Goal: Task Accomplishment & Management: Manage account settings

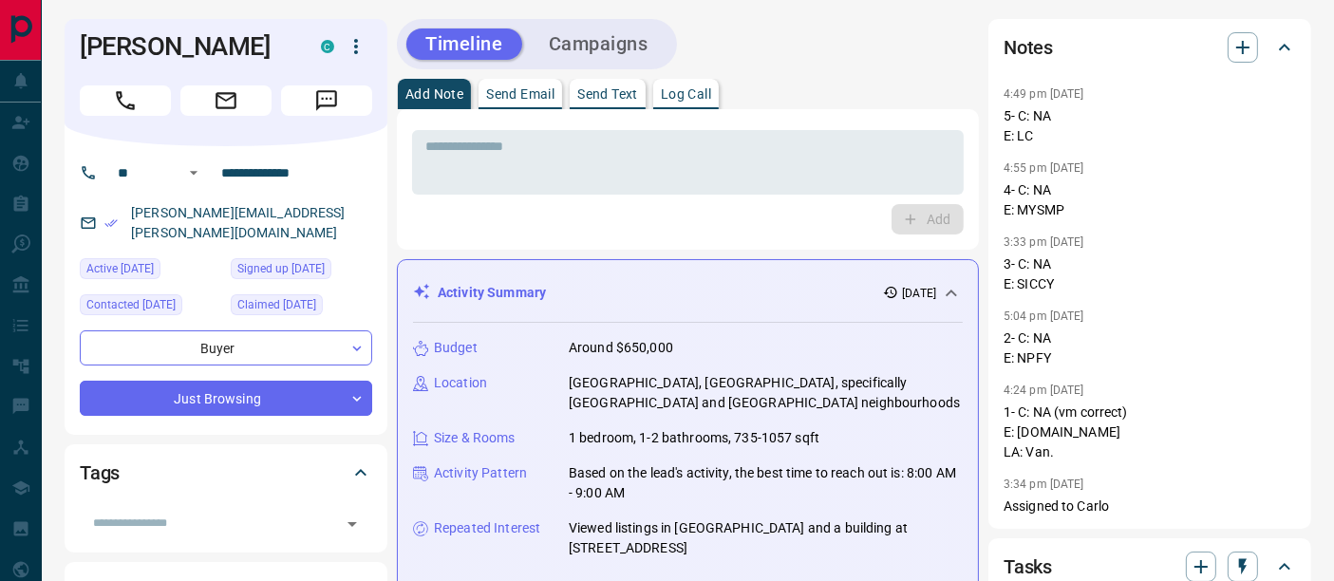
click at [690, 100] on p "Log Call" at bounding box center [686, 93] width 50 height 13
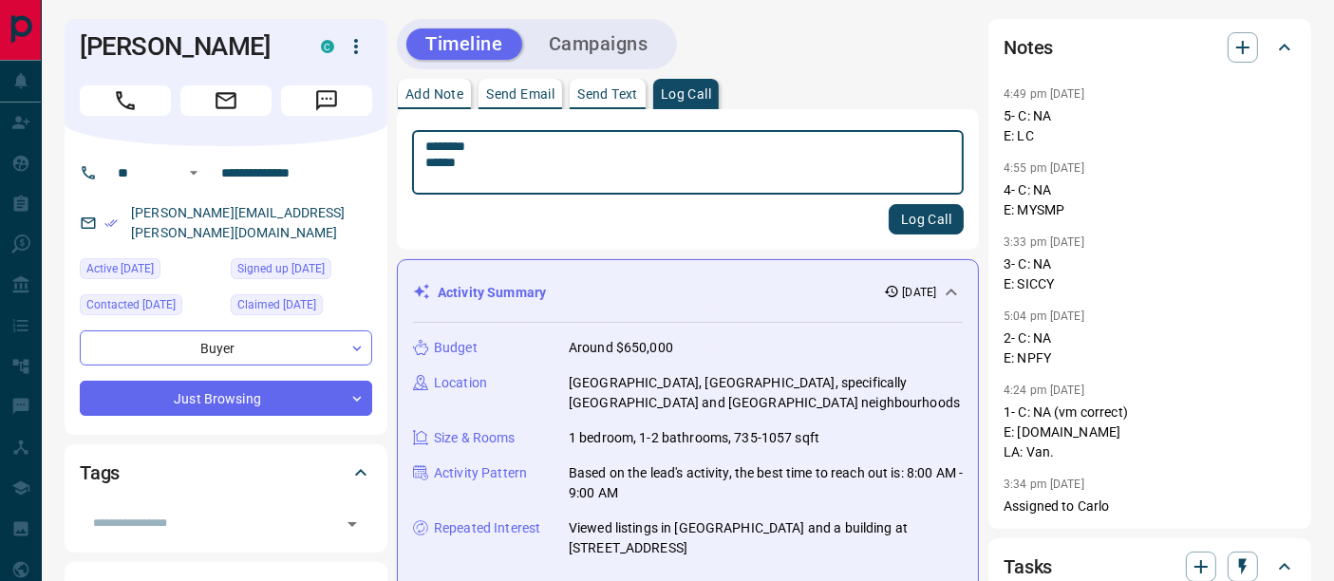
type textarea "******** ******"
click at [938, 221] on button "Log Call" at bounding box center [926, 219] width 75 height 30
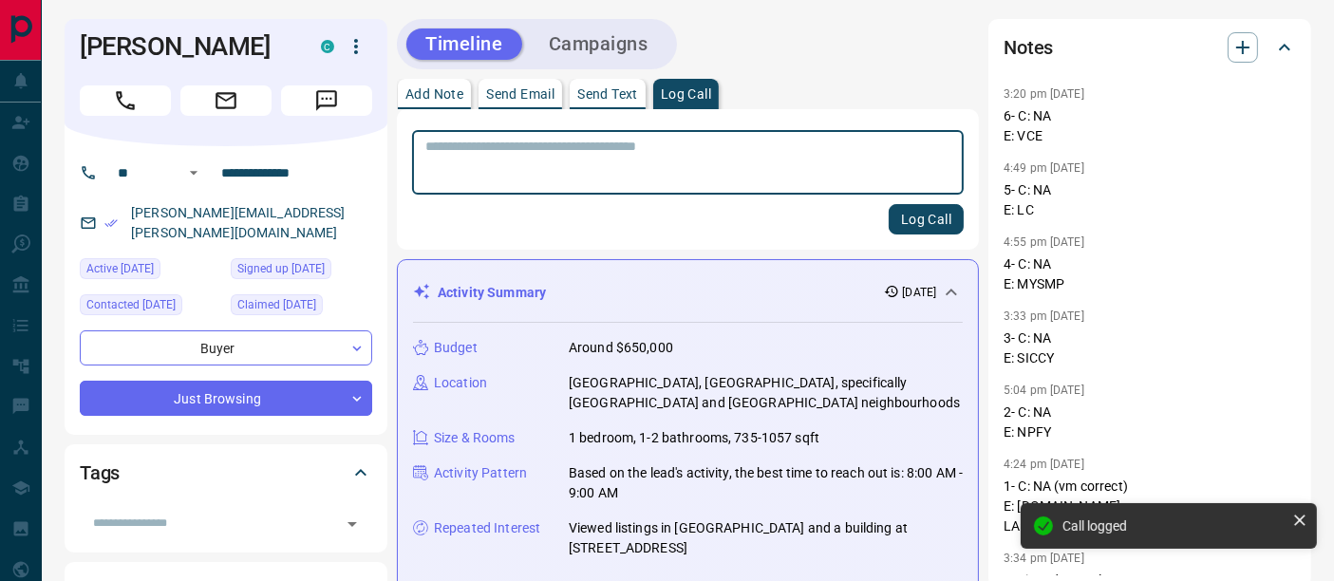
scroll to position [316, 0]
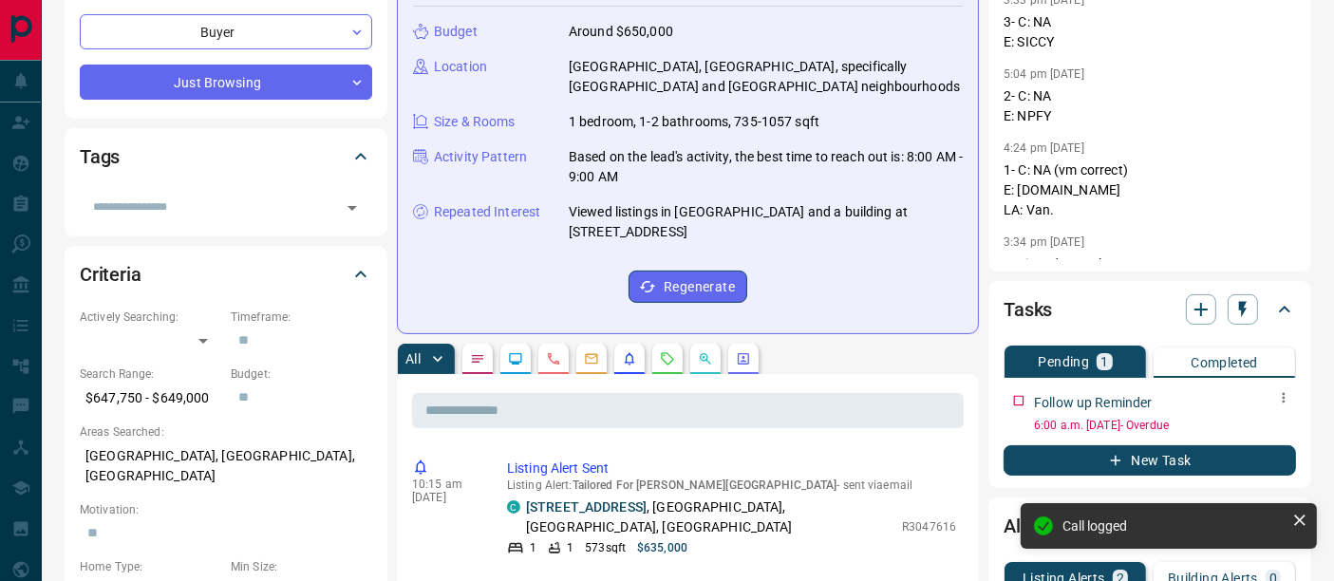
click at [1285, 396] on icon "button" at bounding box center [1283, 397] width 15 height 15
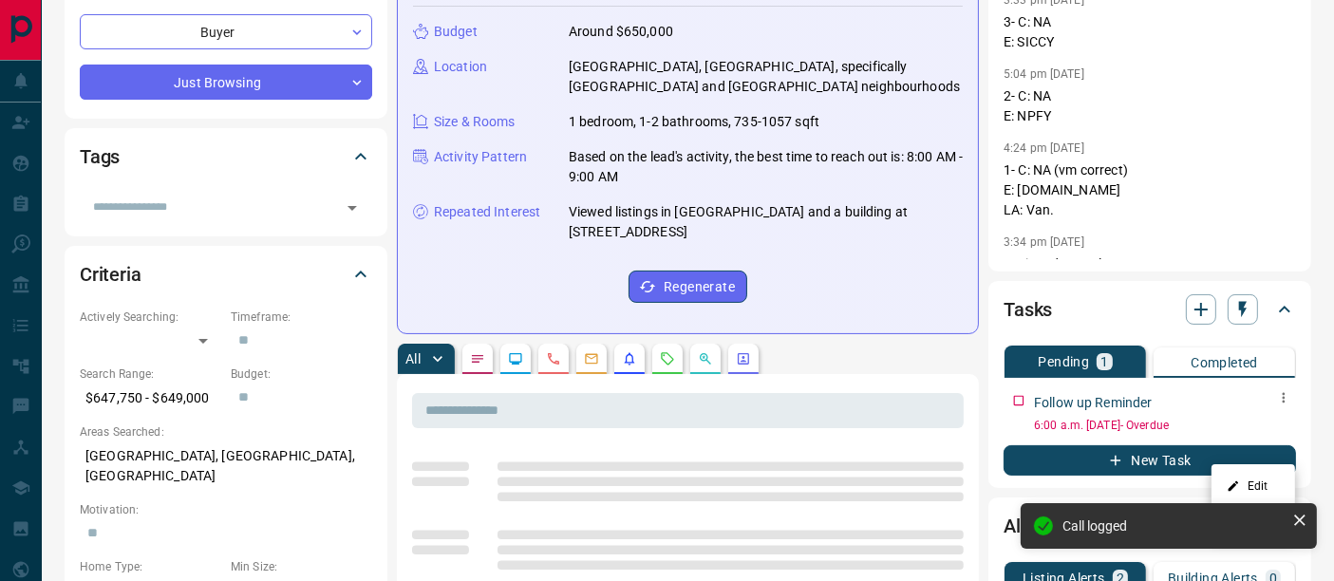
click at [1271, 422] on div "Edit Delete" at bounding box center [667, 290] width 1334 height 581
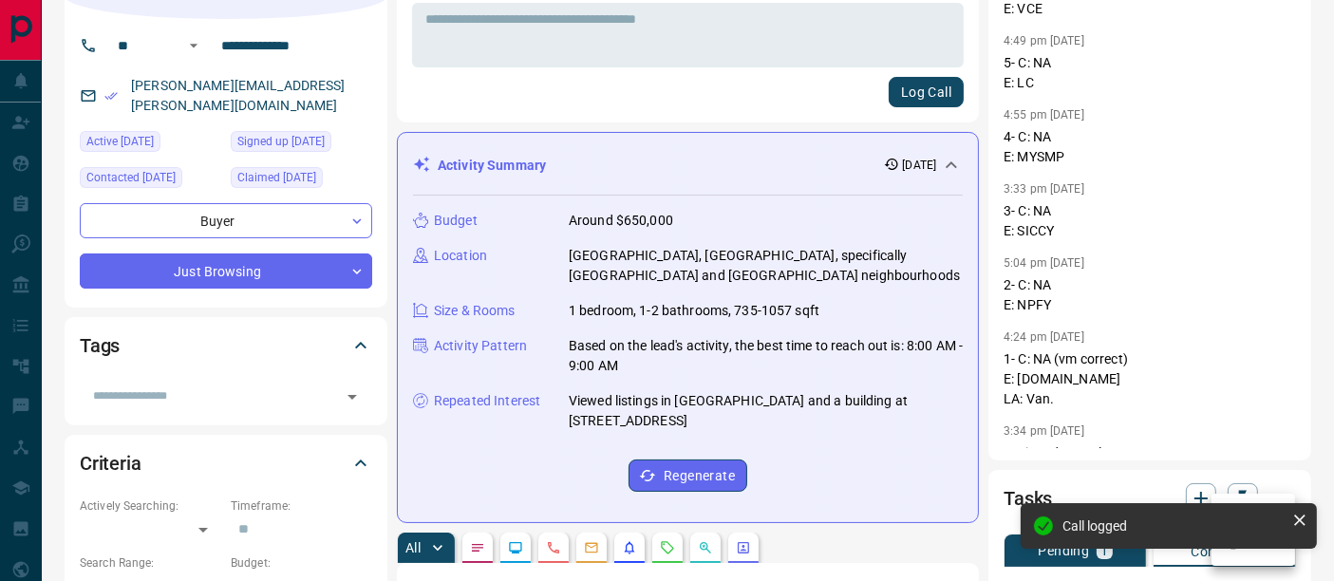
scroll to position [422, 0]
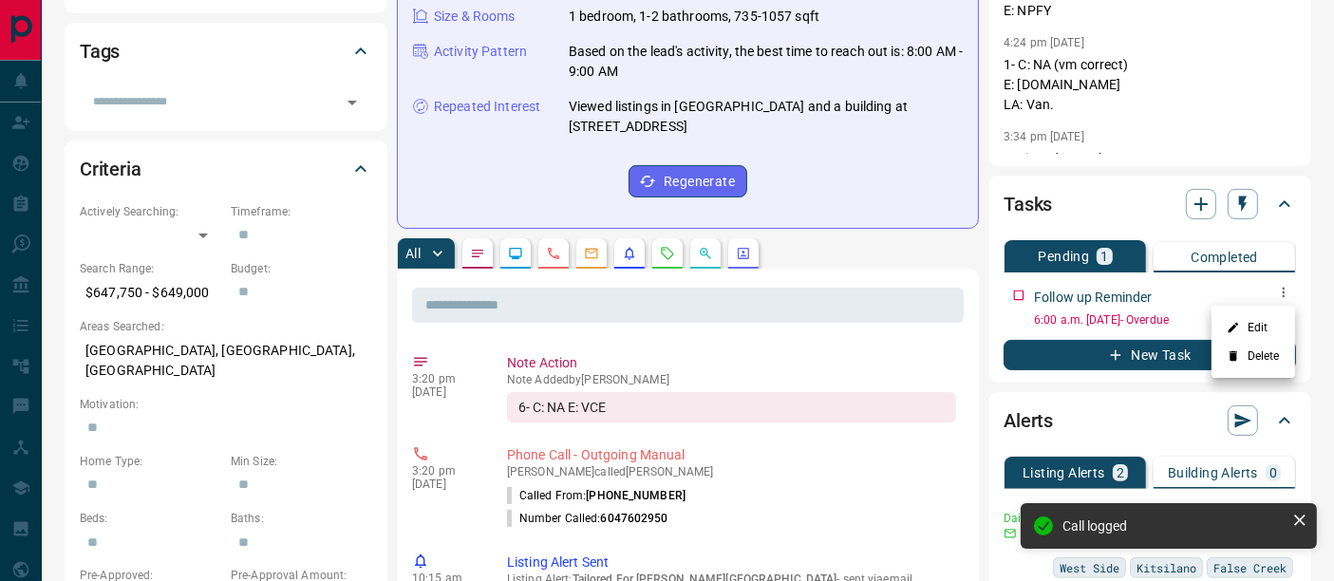
click at [1241, 316] on li "Edit" at bounding box center [1253, 327] width 84 height 28
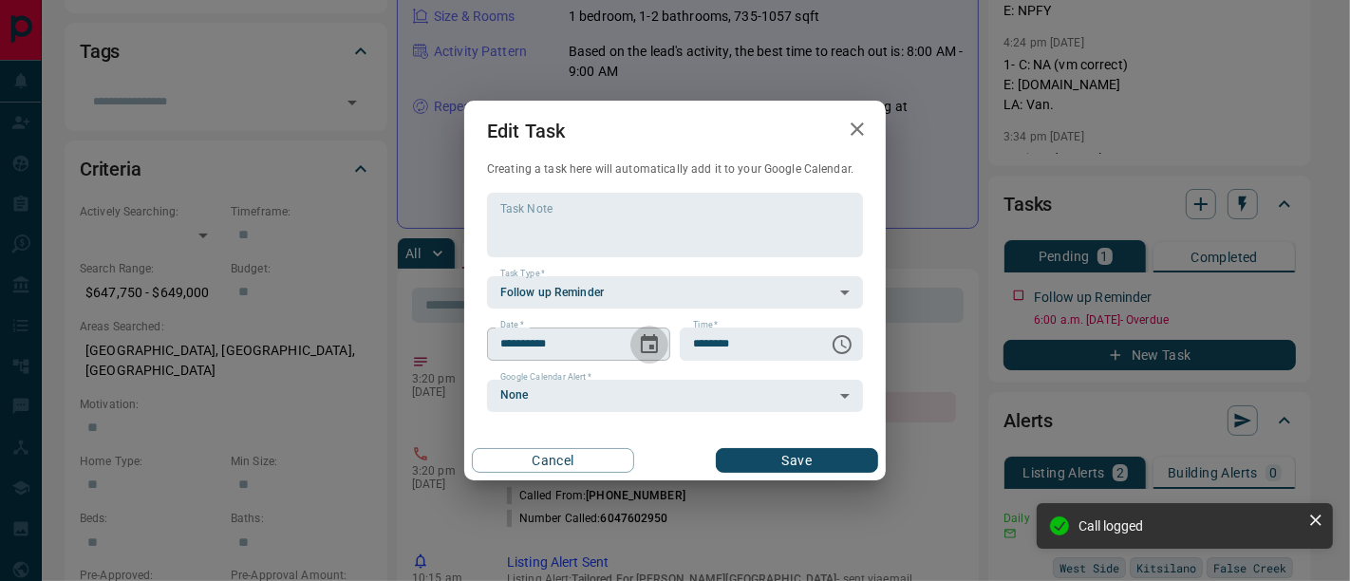
click at [651, 337] on icon "Choose date, selected date is Sep 15, 2025" at bounding box center [649, 343] width 17 height 19
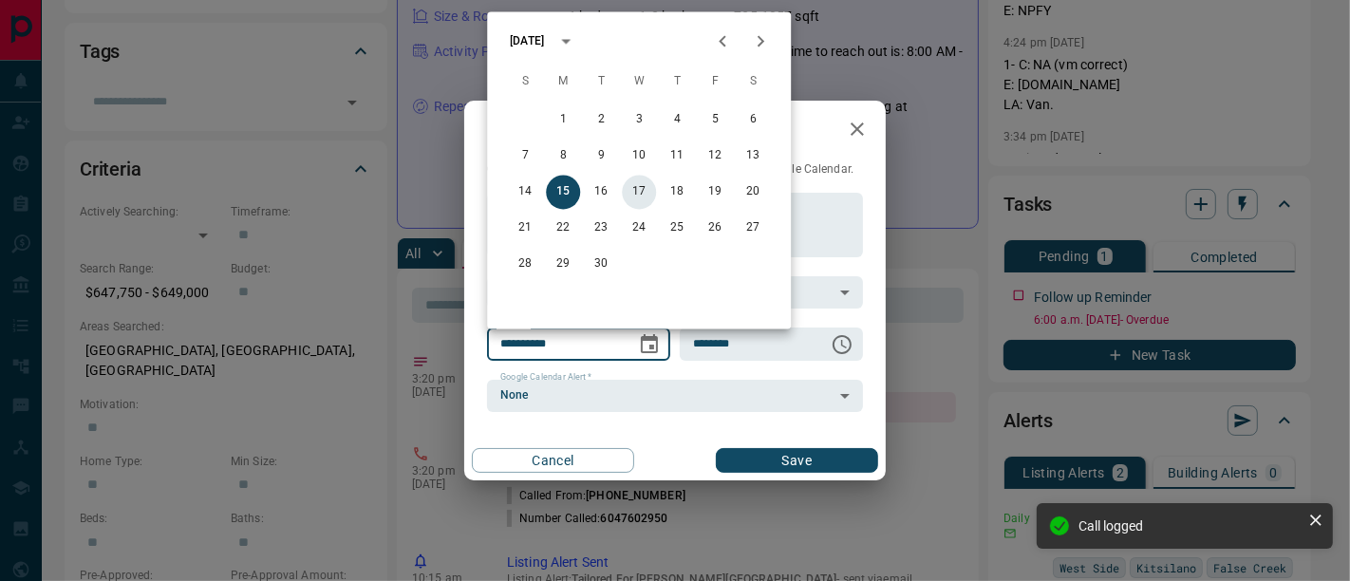
click at [647, 191] on button "17" at bounding box center [639, 193] width 34 height 34
type input "**********"
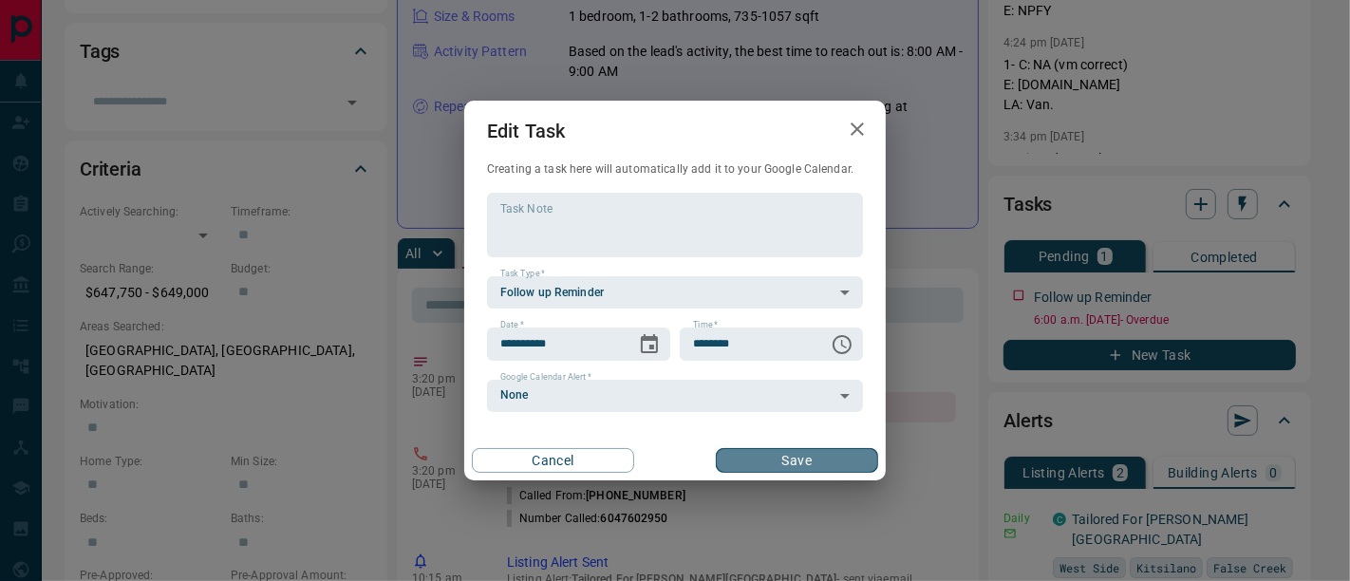
click at [772, 459] on button "Save" at bounding box center [797, 460] width 162 height 25
